Goal: Task Accomplishment & Management: Manage account settings

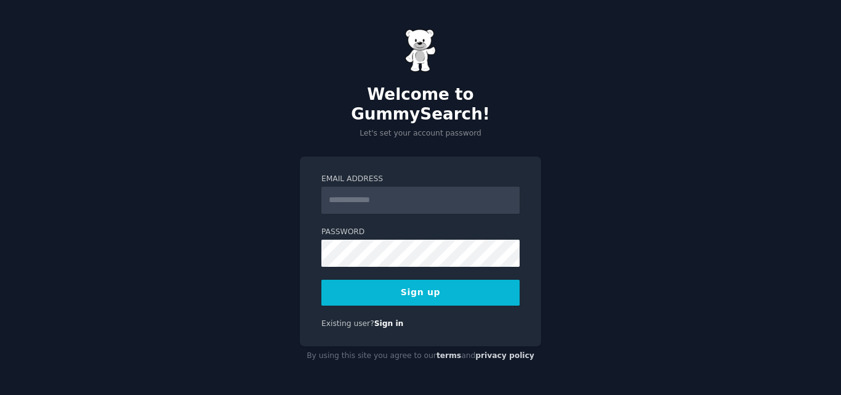
click at [393, 198] on input "Email Address" at bounding box center [421, 200] width 198 height 27
type input "**********"
click at [458, 281] on button "Sign up" at bounding box center [421, 293] width 198 height 26
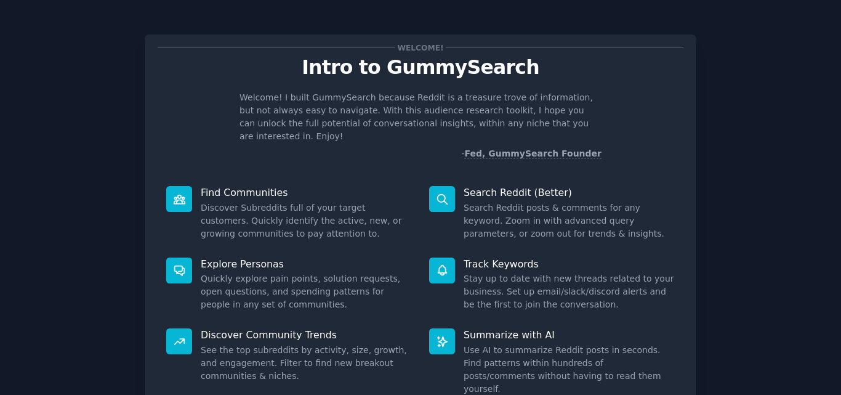
click at [749, 228] on div "Welcome! Intro to GummySearch Welcome! I built GummySearch because Reddit is a …" at bounding box center [420, 254] width 807 height 474
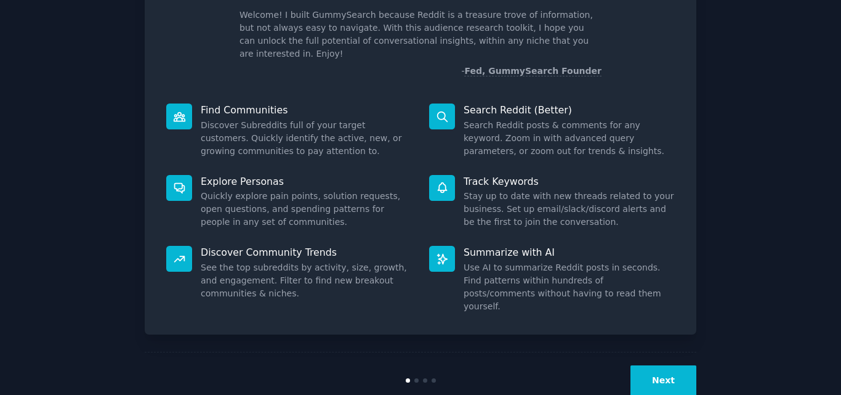
scroll to position [87, 0]
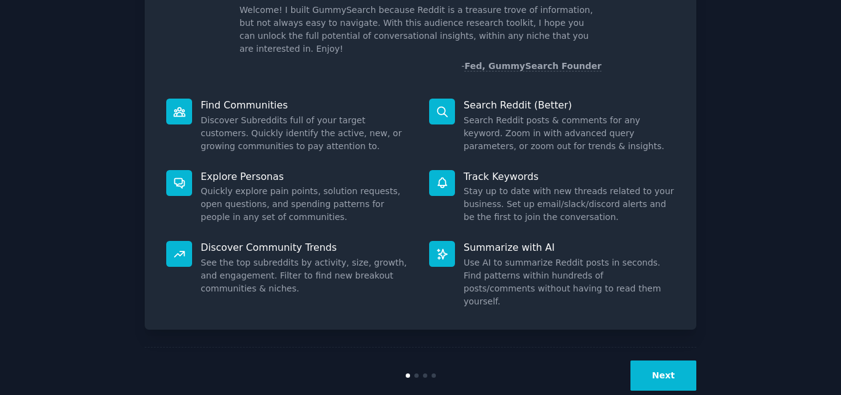
click at [684, 360] on button "Next" at bounding box center [664, 375] width 66 height 30
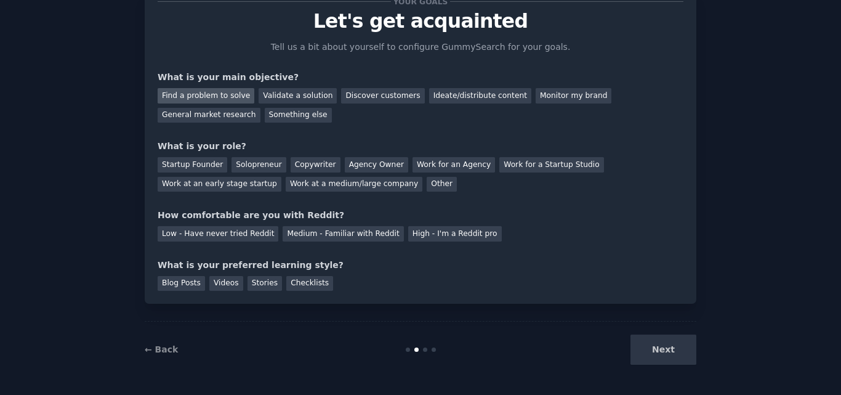
click at [190, 91] on div "Find a problem to solve" at bounding box center [206, 95] width 97 height 15
click at [278, 100] on div "Validate a solution" at bounding box center [298, 95] width 78 height 15
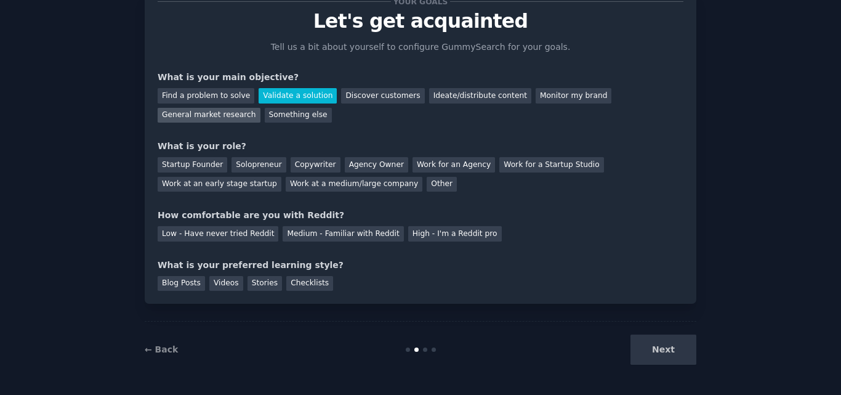
scroll to position [59, 0]
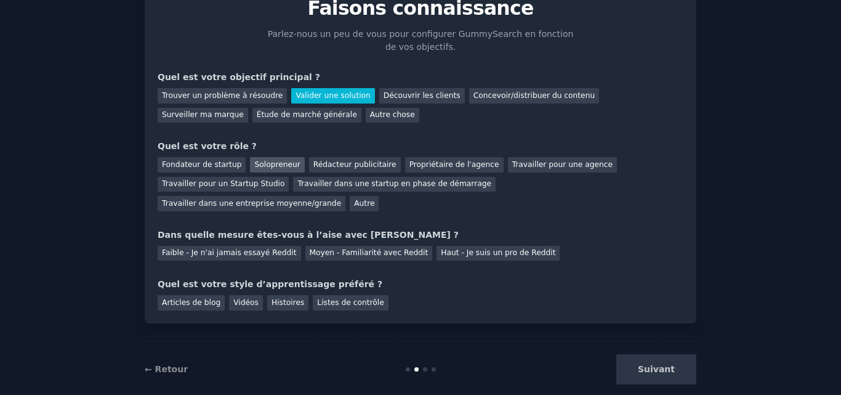
click at [264, 162] on font "Solopreneur" at bounding box center [277, 164] width 46 height 9
click at [242, 248] on font "Faible - Je n'ai jamais essayé Reddit" at bounding box center [229, 252] width 135 height 9
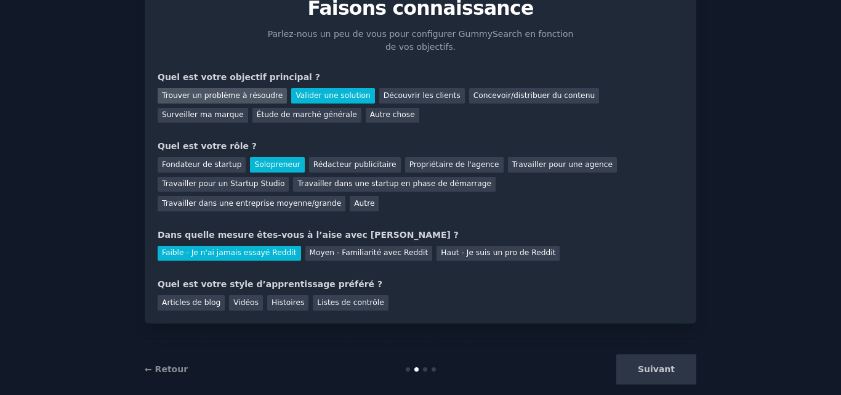
click at [249, 98] on font "Trouver un problème à résoudre" at bounding box center [222, 95] width 121 height 9
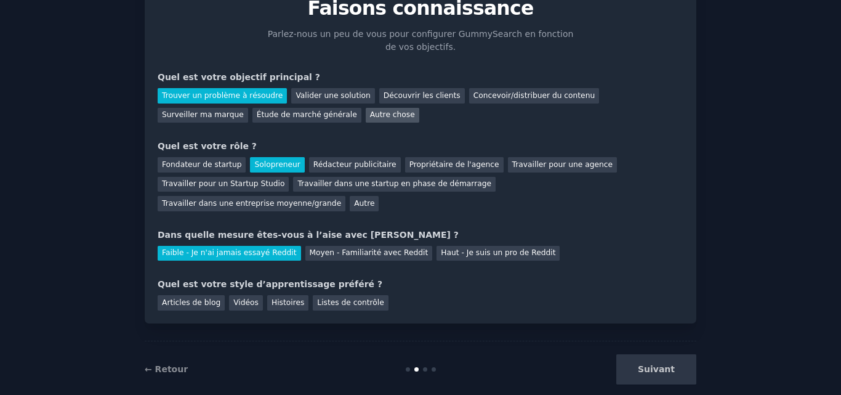
click at [370, 112] on font "Autre chose" at bounding box center [392, 114] width 45 height 9
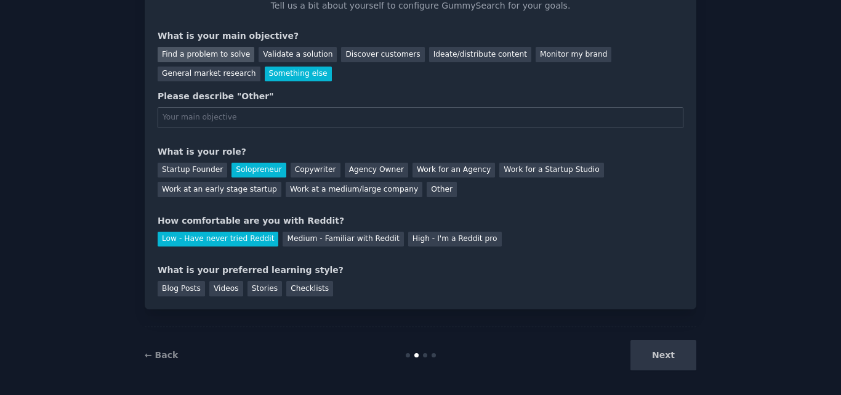
click at [200, 54] on div "Find a problem to solve" at bounding box center [206, 54] width 97 height 15
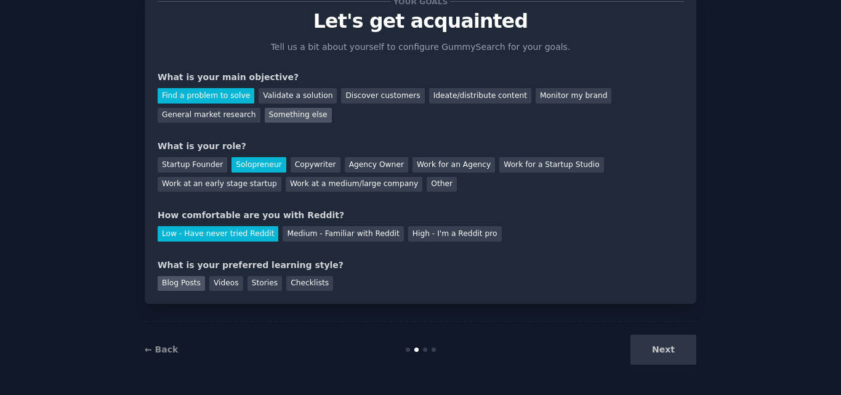
click at [176, 285] on div "Blog Posts" at bounding box center [181, 283] width 47 height 15
click at [669, 339] on button "Next" at bounding box center [664, 349] width 66 height 30
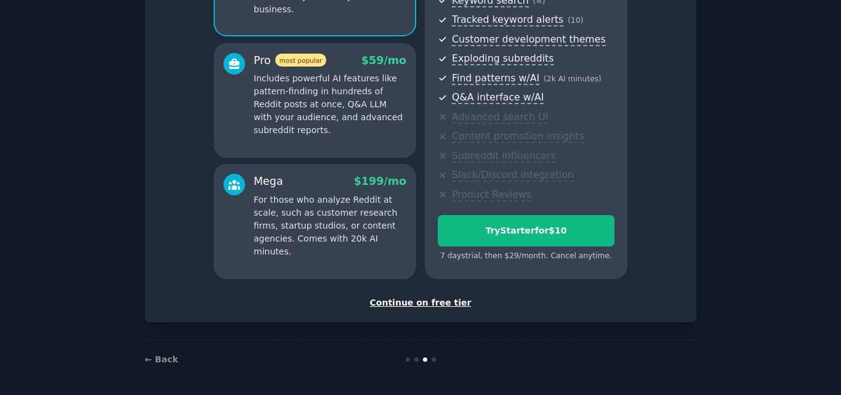
scroll to position [190, 0]
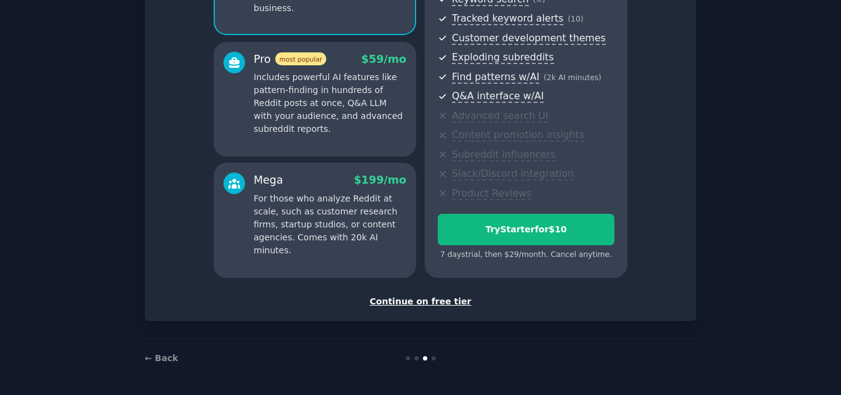
click at [426, 299] on div "Continue on free tier" at bounding box center [421, 301] width 526 height 13
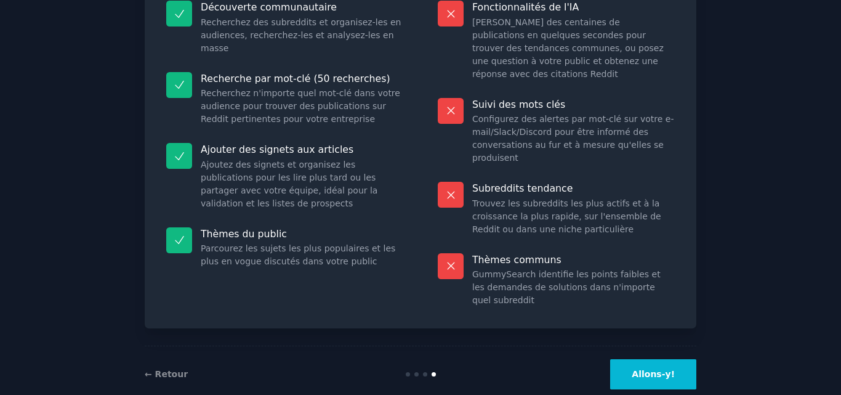
scroll to position [152, 0]
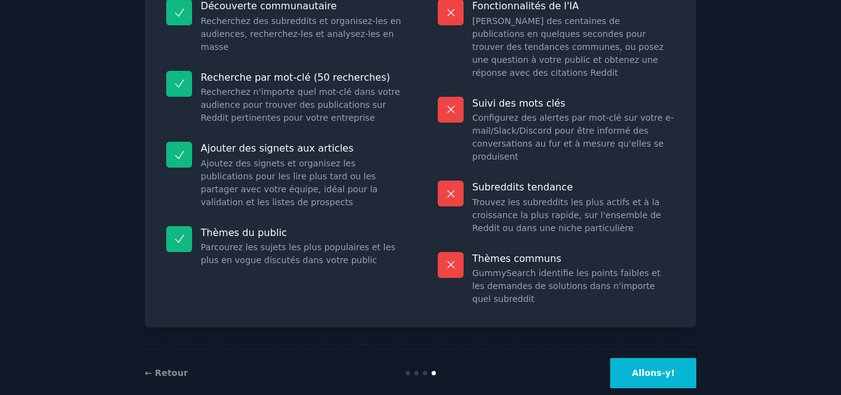
click at [656, 368] on font "Allons-y!" at bounding box center [653, 373] width 43 height 10
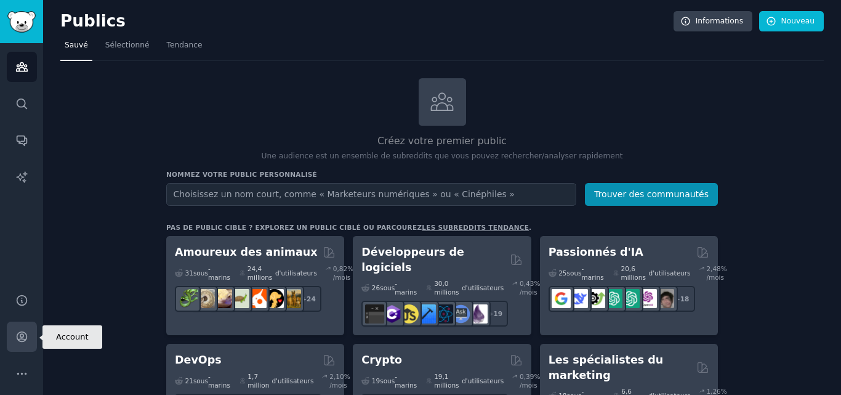
click at [17, 338] on icon "Barre latérale" at bounding box center [22, 337] width 10 height 10
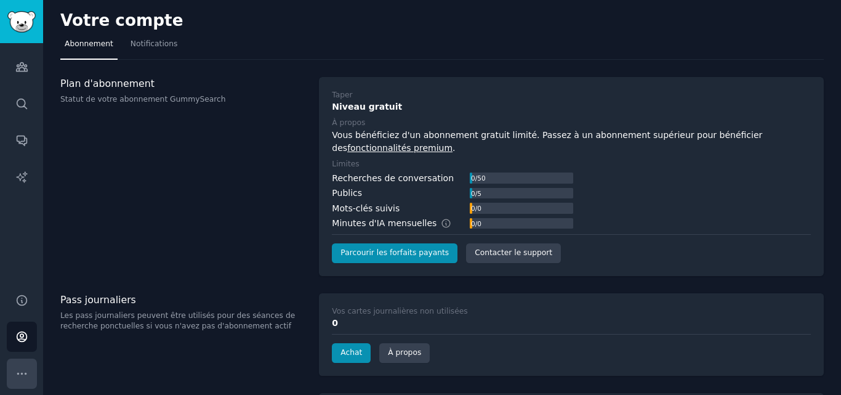
click at [19, 384] on button "Plus" at bounding box center [22, 373] width 30 height 30
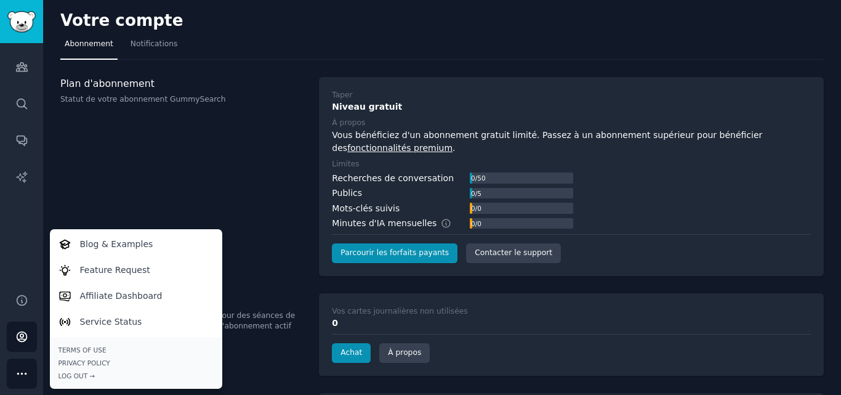
click at [126, 160] on div "Plan d'abonnement Statut de votre abonnement GummySearch" at bounding box center [183, 176] width 246 height 199
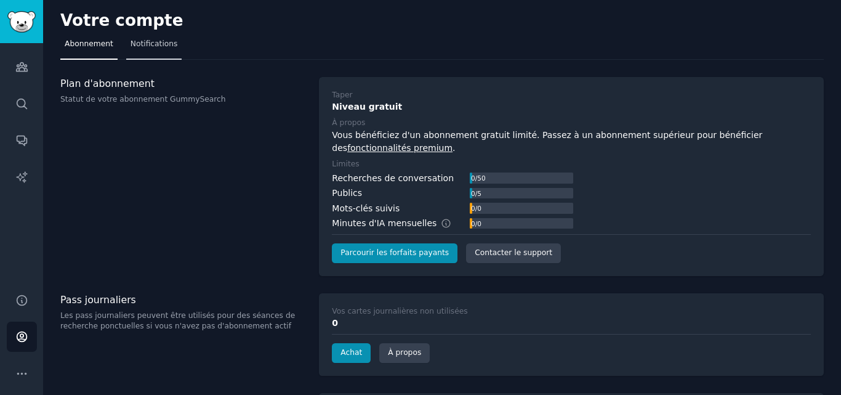
click at [155, 40] on font "Notifications" at bounding box center [154, 43] width 47 height 9
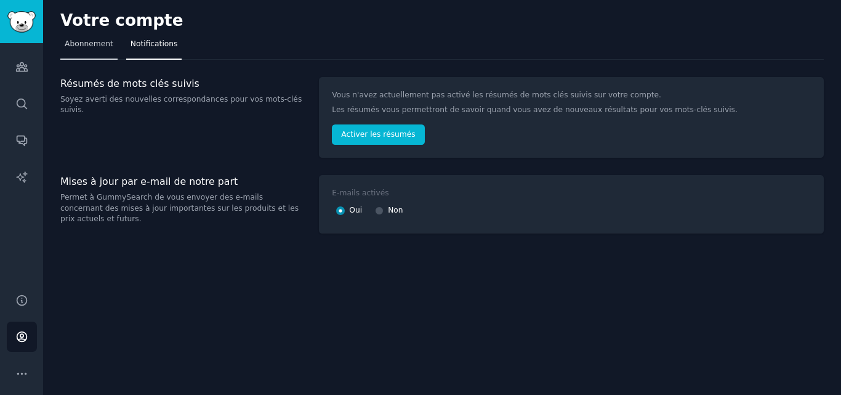
click at [102, 42] on font "Abonnement" at bounding box center [89, 43] width 49 height 9
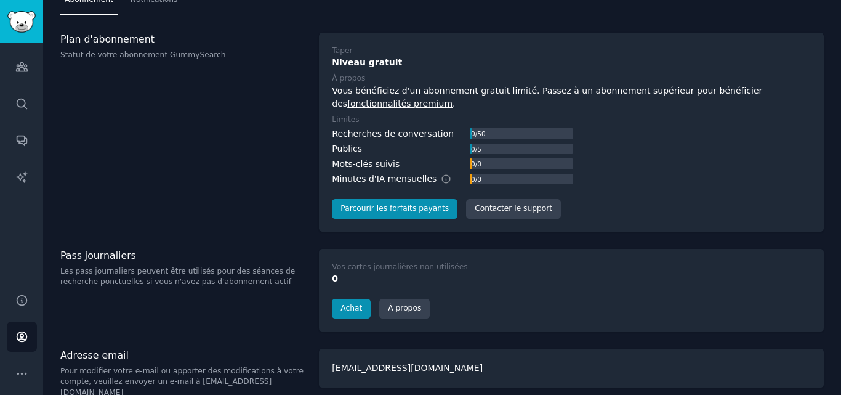
scroll to position [54, 0]
